Goal: Task Accomplishment & Management: Manage account settings

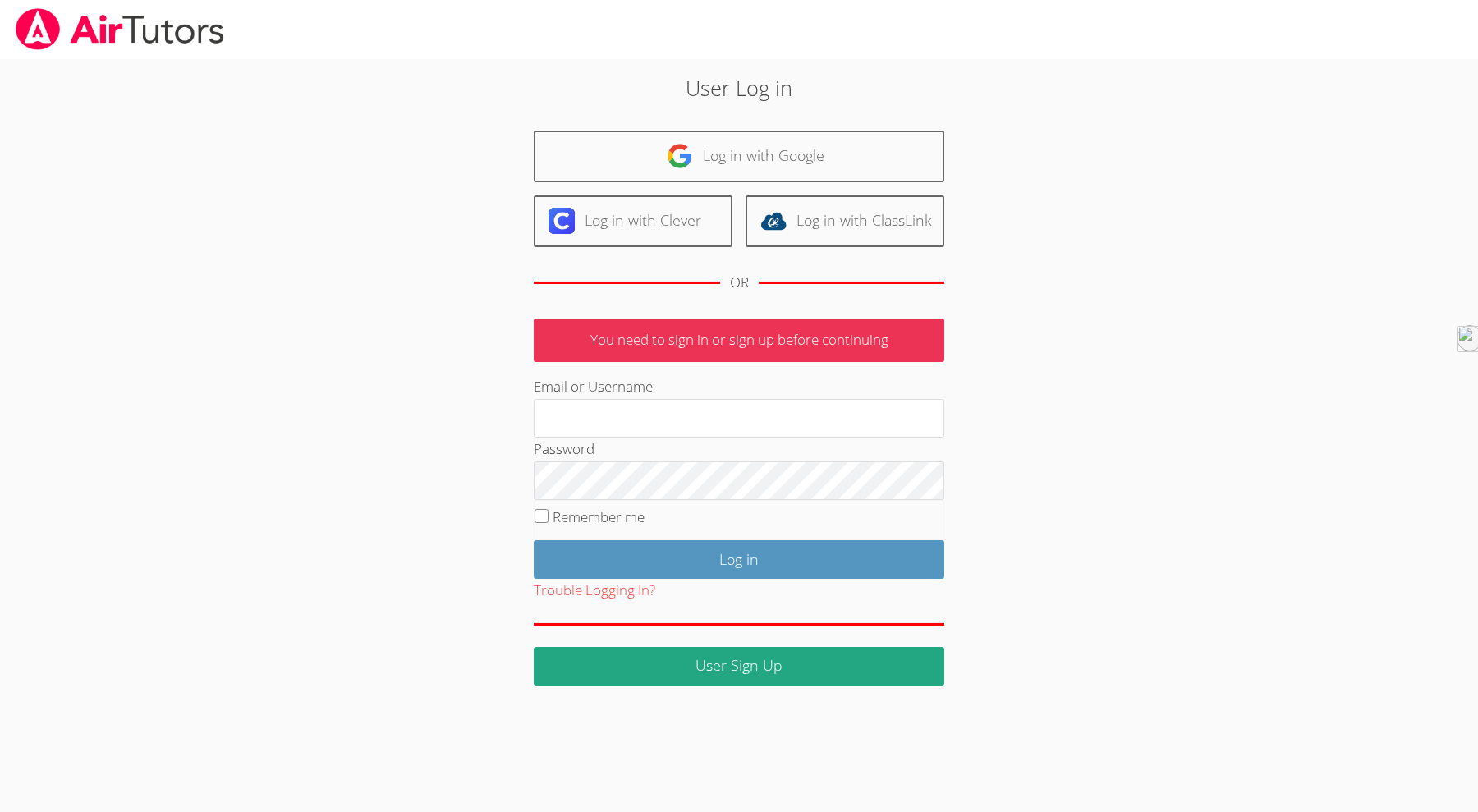
type input "holatutoring23@gmail.com"
click at [113, 347] on body "User Log in Log in with Google Log in with Clever Log in with ClassLink OR You …" at bounding box center [739, 406] width 1478 height 812
type input "[EMAIL_ADDRESS][DOMAIN_NAME]"
click at [795, 563] on input "Log in" at bounding box center [739, 559] width 411 height 38
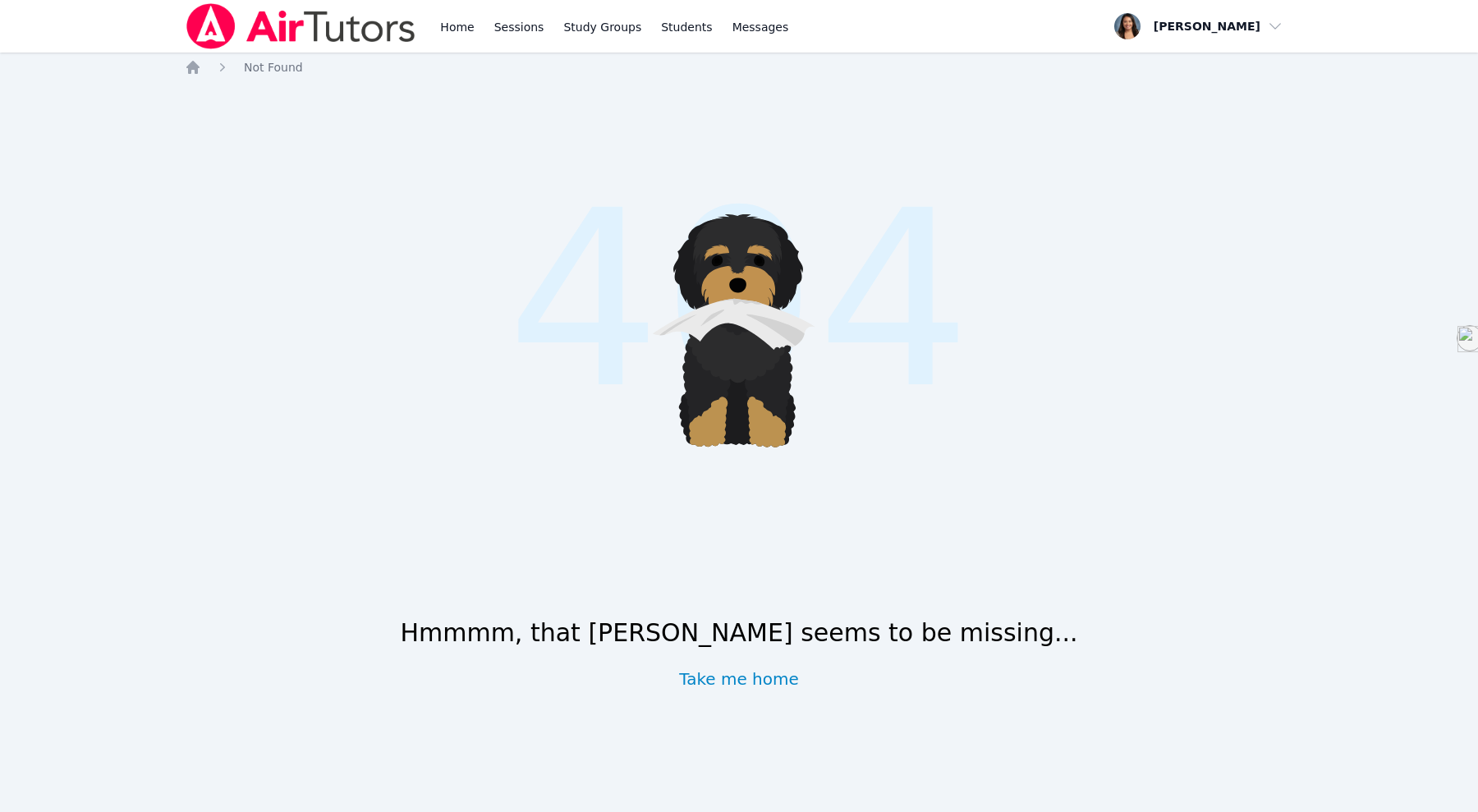
click at [262, 37] on img at bounding box center [301, 26] width 233 height 46
